Goal: Transaction & Acquisition: Purchase product/service

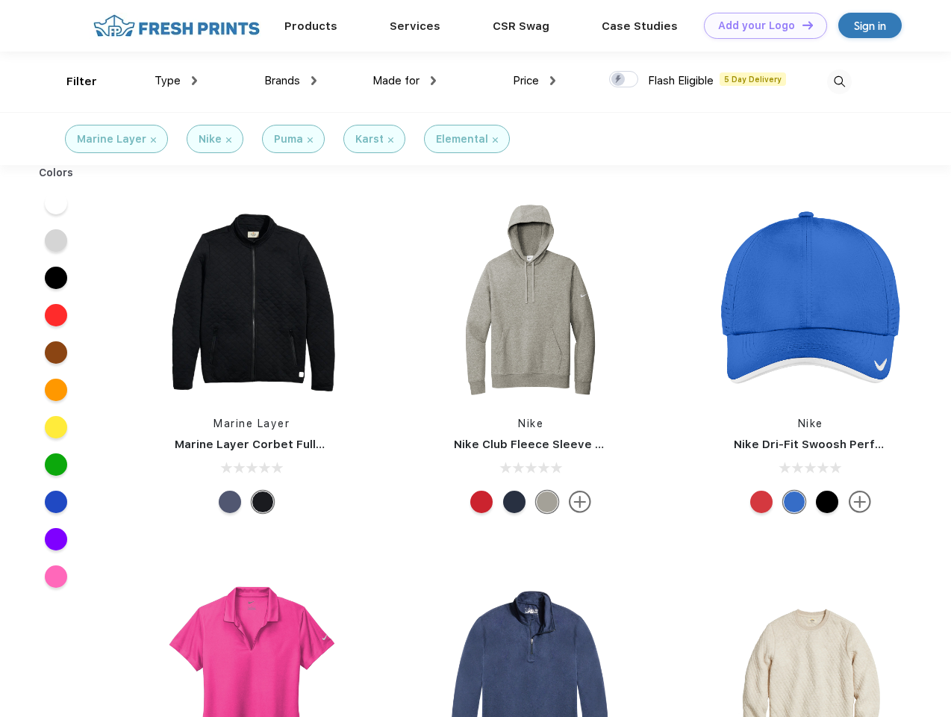
click at [760, 25] on link "Add your Logo Design Tool" at bounding box center [765, 26] width 123 height 26
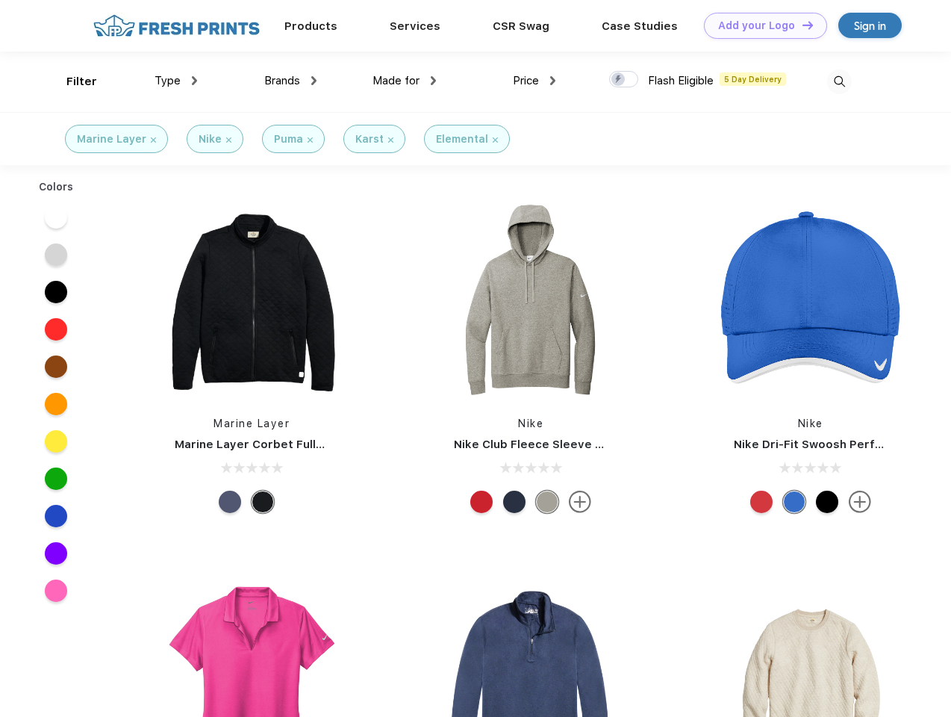
click at [0, 0] on div "Design Tool" at bounding box center [0, 0] width 0 height 0
click at [801, 25] on link "Add your Logo Design Tool" at bounding box center [765, 26] width 123 height 26
click at [72, 81] on div "Filter" at bounding box center [81, 81] width 31 height 17
click at [176, 81] on span "Type" at bounding box center [168, 80] width 26 height 13
click at [291, 81] on span "Brands" at bounding box center [282, 80] width 36 height 13
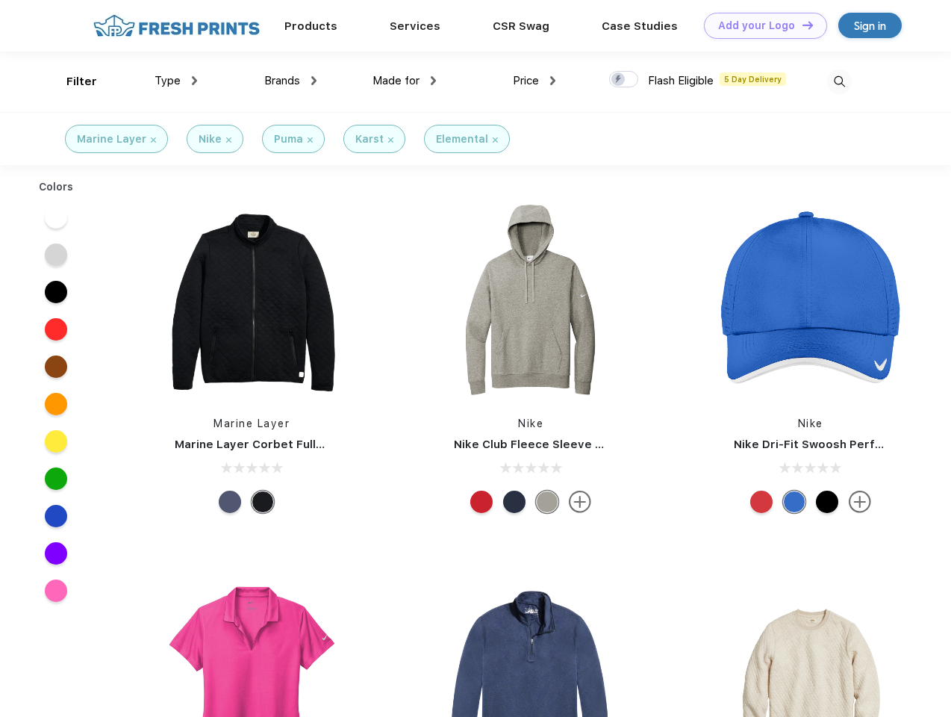
click at [405, 81] on span "Made for" at bounding box center [396, 80] width 47 height 13
click at [535, 81] on span "Price" at bounding box center [526, 80] width 26 height 13
click at [624, 80] on div at bounding box center [623, 79] width 29 height 16
click at [619, 80] on input "checkbox" at bounding box center [614, 75] width 10 height 10
click at [839, 81] on img at bounding box center [839, 81] width 25 height 25
